Goal: Task Accomplishment & Management: Use online tool/utility

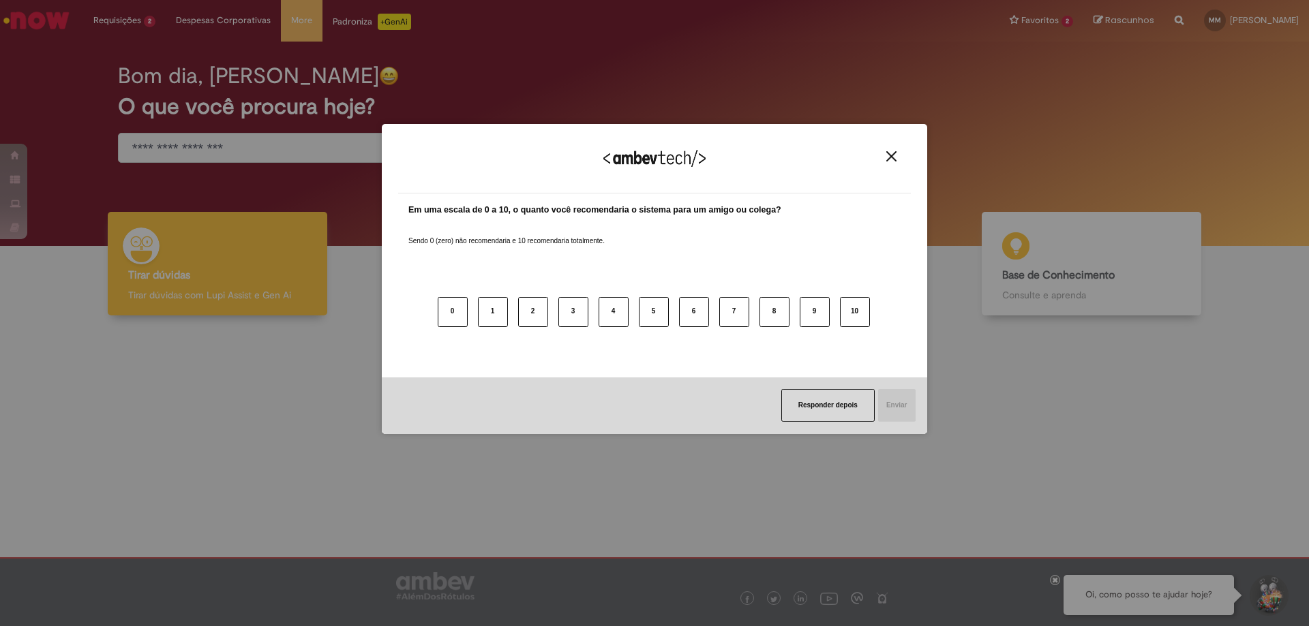
click at [887, 162] on img "Close" at bounding box center [891, 156] width 10 height 10
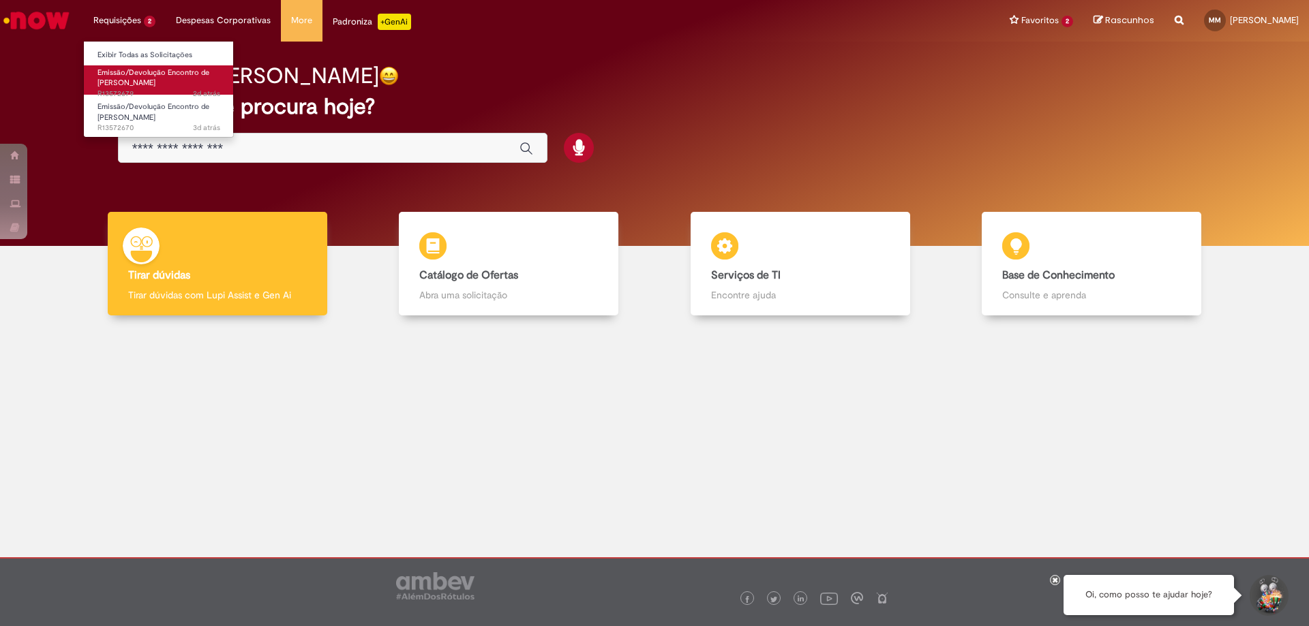
click at [145, 82] on span "Emissão/Devolução Encontro de [PERSON_NAME]" at bounding box center [153, 77] width 112 height 21
click at [142, 56] on link "Exibir Todas as Solicitações" at bounding box center [159, 55] width 150 height 15
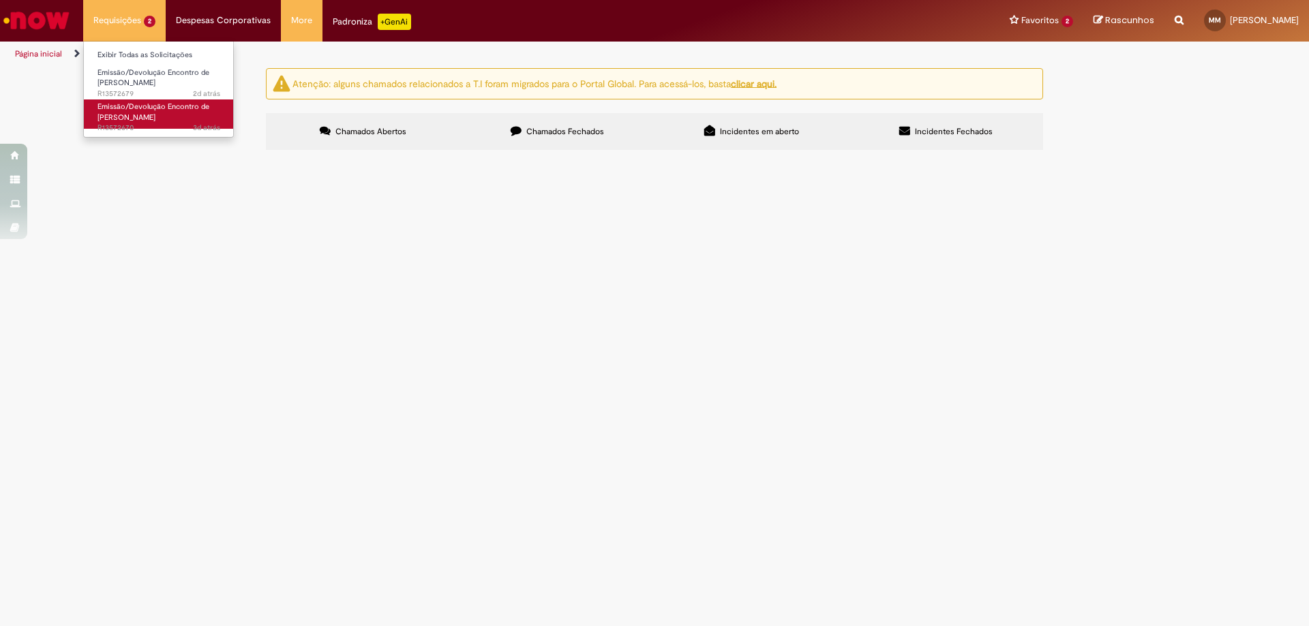
click at [143, 115] on span "Emissão/Devolução Encontro de [PERSON_NAME]" at bounding box center [153, 112] width 112 height 21
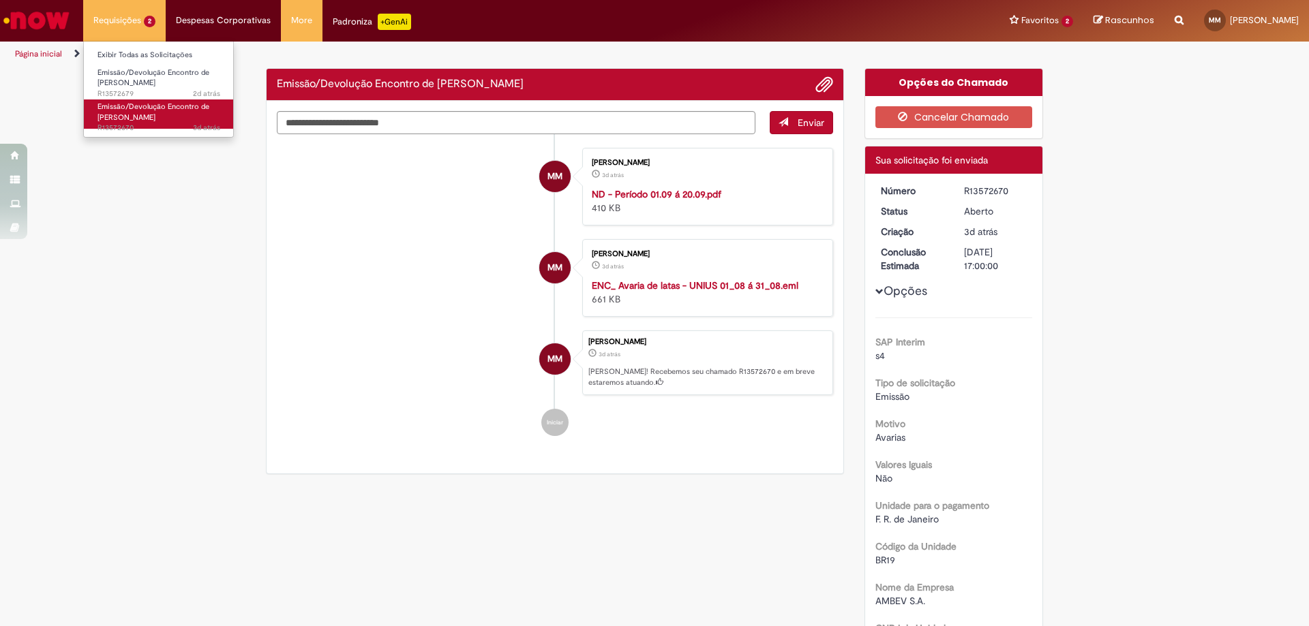
click at [147, 120] on span "Emissão/Devolução Encontro de [PERSON_NAME]" at bounding box center [153, 112] width 112 height 21
drag, startPoint x: 1228, startPoint y: 368, endPoint x: 1036, endPoint y: 278, distance: 212.2
